Goal: Transaction & Acquisition: Purchase product/service

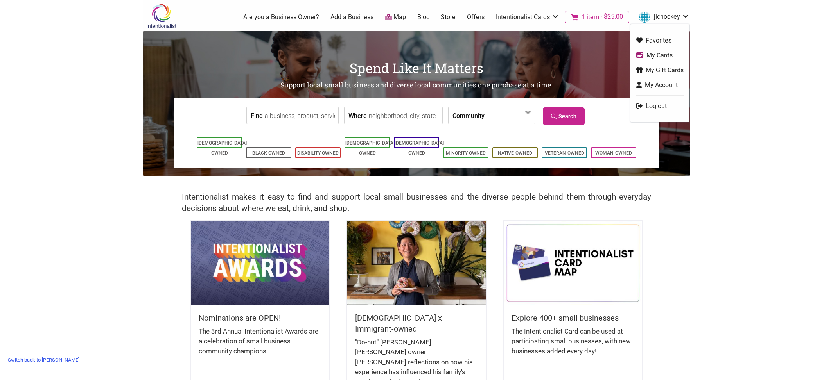
click at [659, 54] on link "My Cards" at bounding box center [659, 55] width 47 height 9
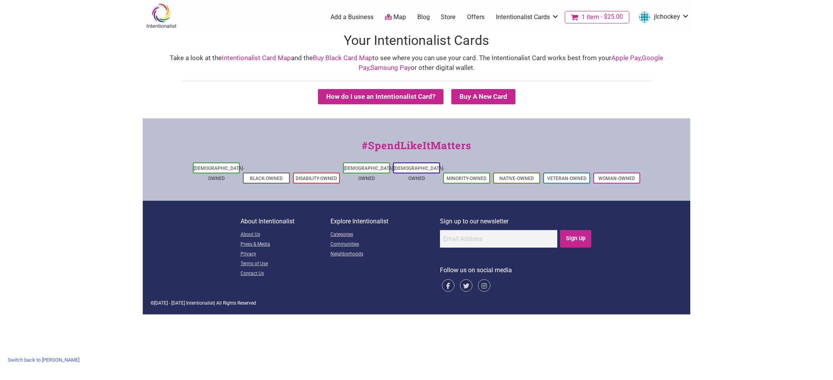
click at [596, 19] on span "1 item" at bounding box center [590, 17] width 18 height 6
click at [765, 79] on body "× Menu 1 Add a Business Map Blog Store Offers Intentionalist Cards Buy Black Ca…" at bounding box center [416, 190] width 833 height 380
click at [35, 359] on link "Switch back to [PERSON_NAME]" at bounding box center [43, 360] width 79 height 12
